Goal: Task Accomplishment & Management: Use online tool/utility

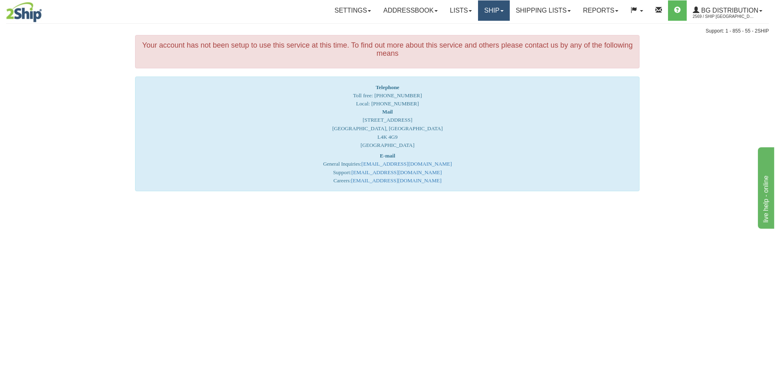
click at [489, 11] on link "Ship" at bounding box center [493, 10] width 31 height 20
click at [477, 27] on span "Ship Screen" at bounding box center [468, 28] width 31 height 7
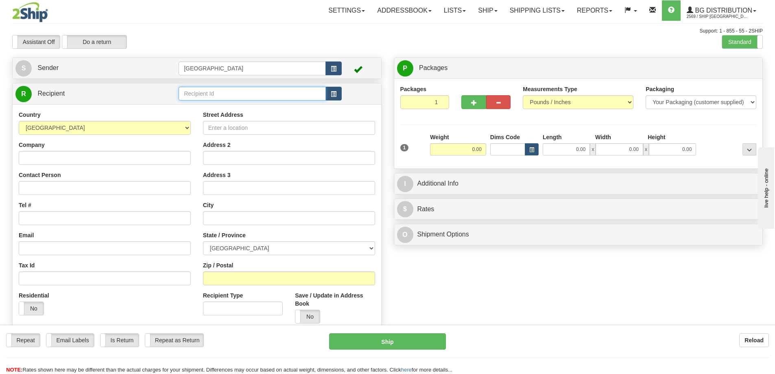
click at [197, 90] on input "text" at bounding box center [252, 94] width 147 height 14
click at [196, 104] on div "910971" at bounding box center [251, 106] width 140 height 9
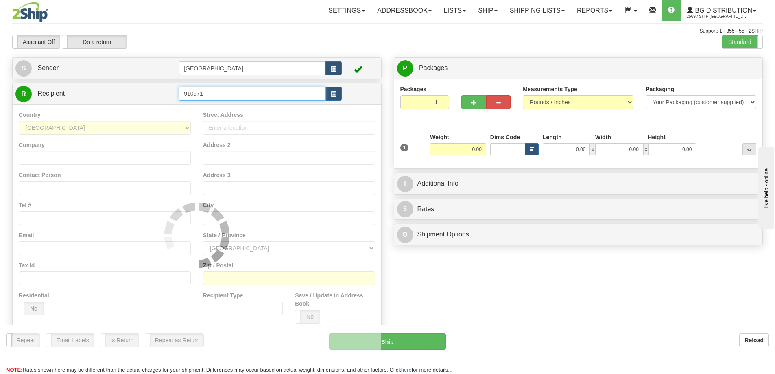
type input "910971"
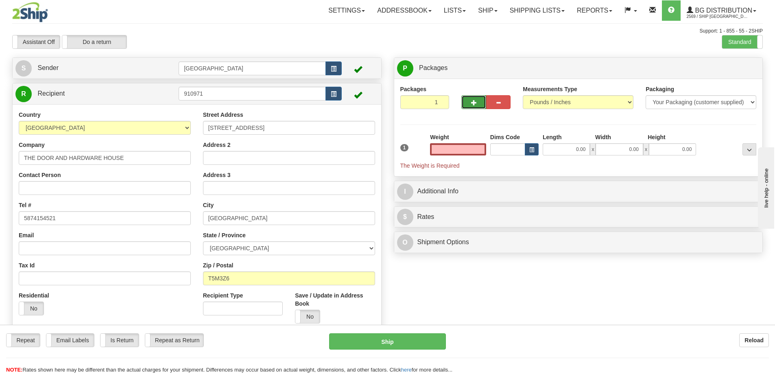
type input "0.00"
click at [477, 103] on button "button" at bounding box center [474, 102] width 24 height 14
type input "2"
click at [736, 66] on span "Package Level" at bounding box center [739, 69] width 32 height 6
radio input "true"
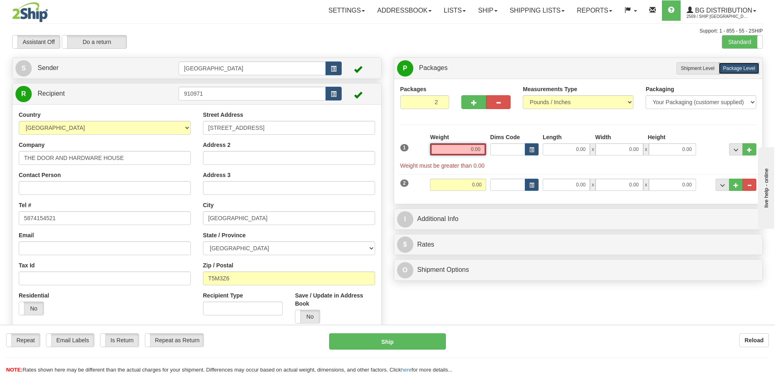
click at [483, 151] on input "0.00" at bounding box center [458, 149] width 56 height 12
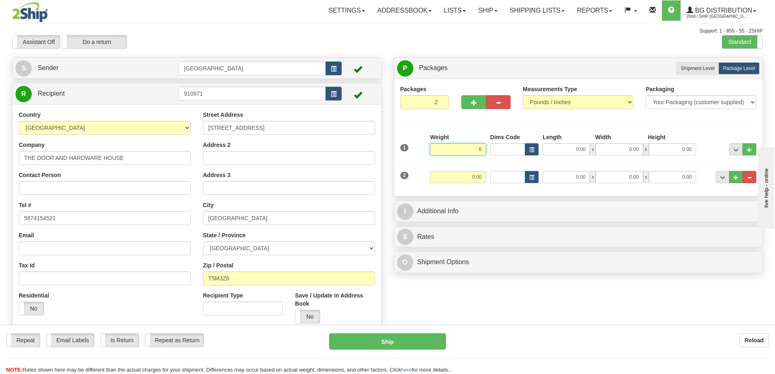
type input "6.00"
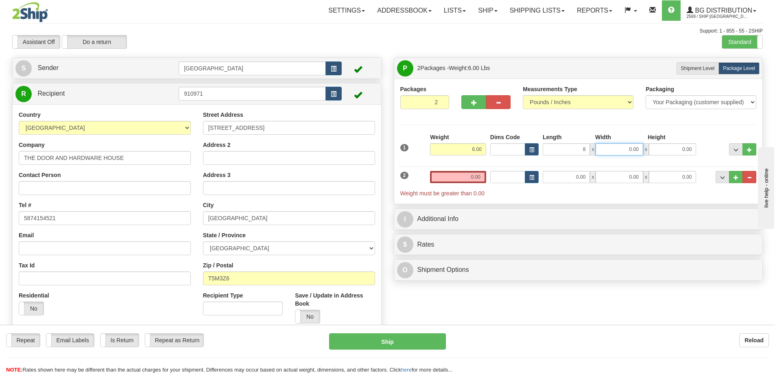
type input "8.00"
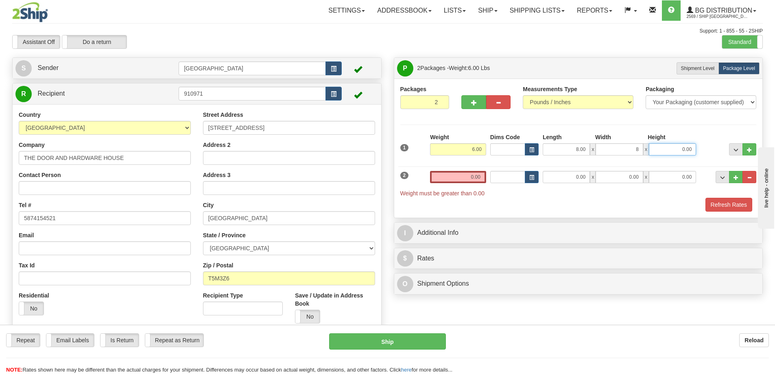
type input "8.00"
type input "11.00"
click at [479, 176] on input "0.00" at bounding box center [458, 177] width 56 height 12
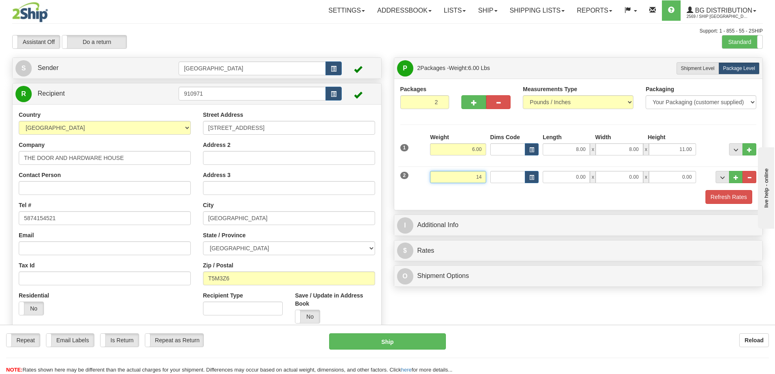
type input "14.00"
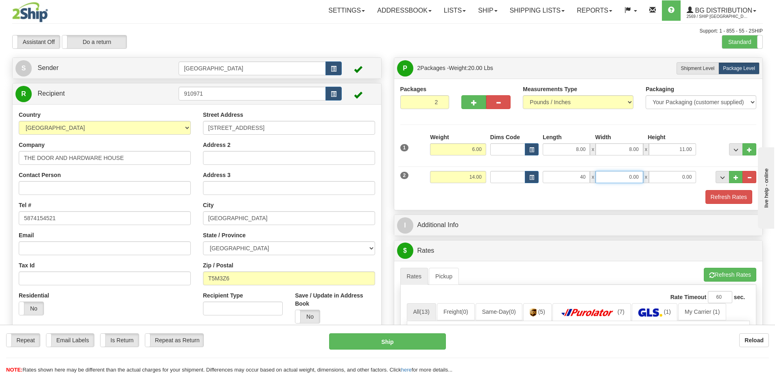
type input "40.00"
type input "11.00"
type input "6.00"
click at [723, 194] on button "Refresh Rates" at bounding box center [729, 197] width 47 height 14
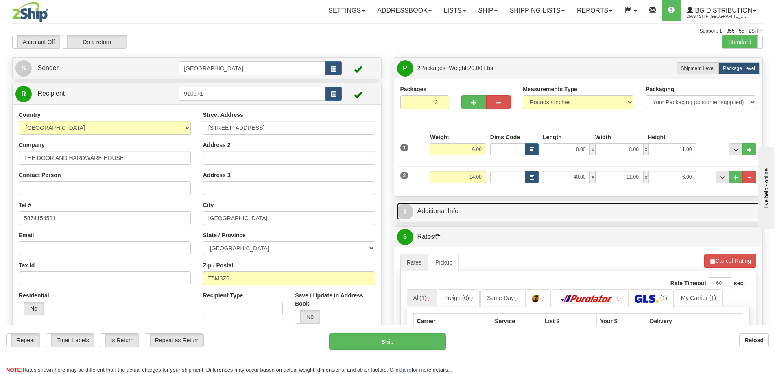
click at [532, 211] on link "I Additional Info" at bounding box center [578, 211] width 363 height 17
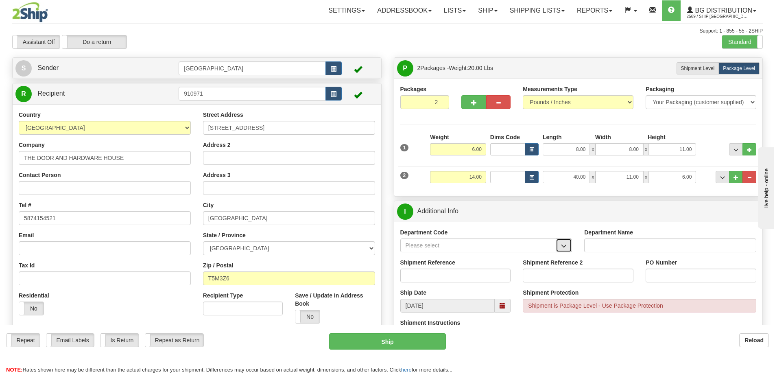
click at [563, 249] on span "button" at bounding box center [564, 245] width 6 height 5
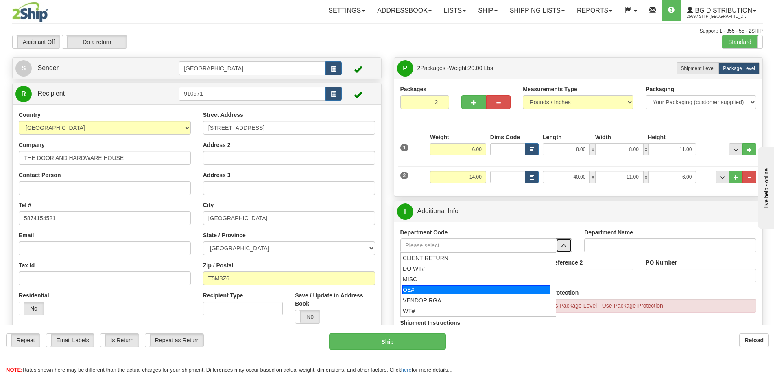
click at [464, 288] on div "OE#" at bounding box center [477, 289] width 148 height 9
type input "OE#"
type input "ORDERS"
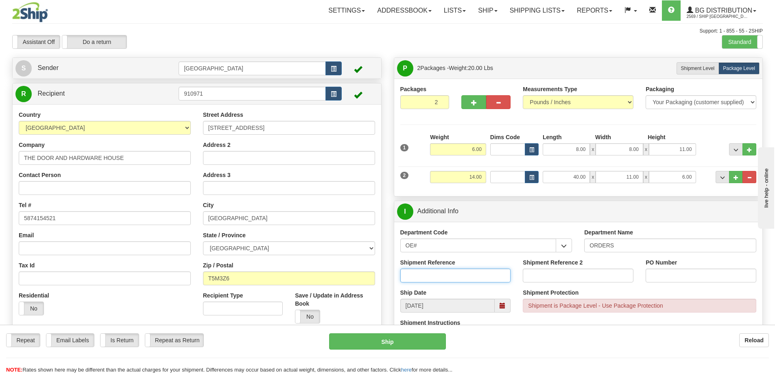
click at [473, 275] on input "Shipment Reference" at bounding box center [455, 276] width 111 height 14
type input "90040365-00"
click at [657, 274] on input "PO Number" at bounding box center [701, 276] width 111 height 14
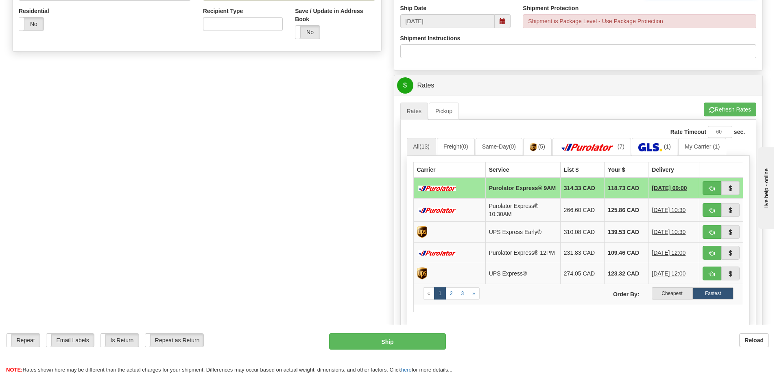
scroll to position [285, 0]
type input "5480"
click at [667, 298] on label "Cheapest" at bounding box center [672, 293] width 41 height 12
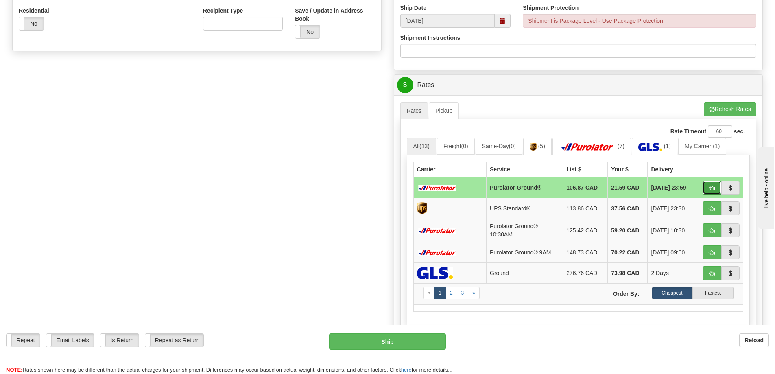
click at [713, 188] on span "button" at bounding box center [712, 188] width 6 height 5
type input "260"
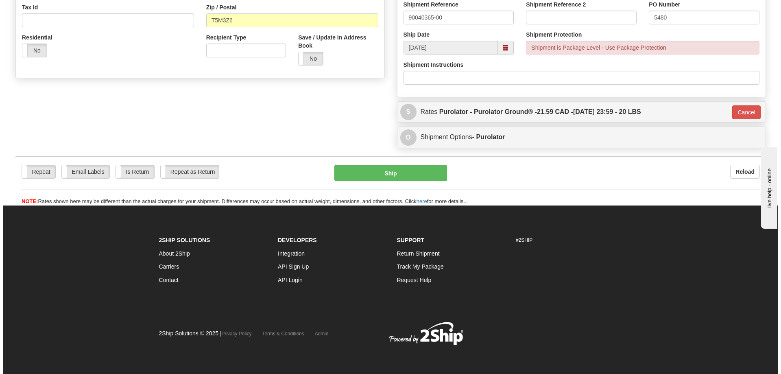
scroll to position [258, 0]
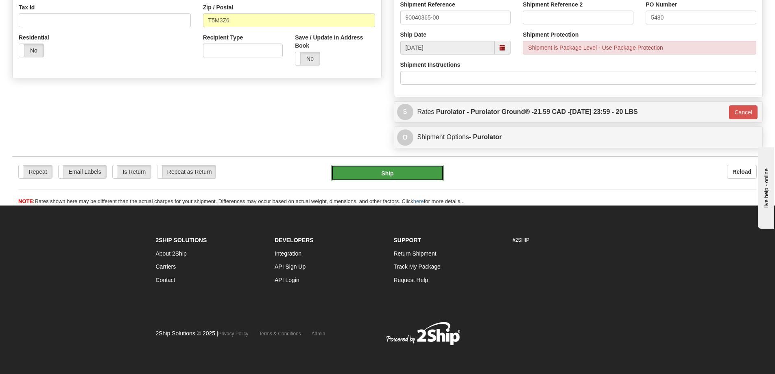
click at [407, 172] on button "Ship" at bounding box center [387, 173] width 113 height 16
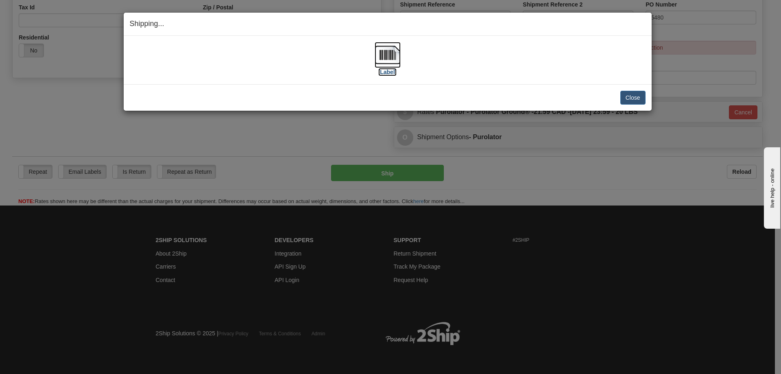
click at [391, 72] on label "[Label]" at bounding box center [388, 72] width 19 height 8
click at [630, 98] on button "Close" at bounding box center [633, 98] width 25 height 14
